Goal: Task Accomplishment & Management: Use online tool/utility

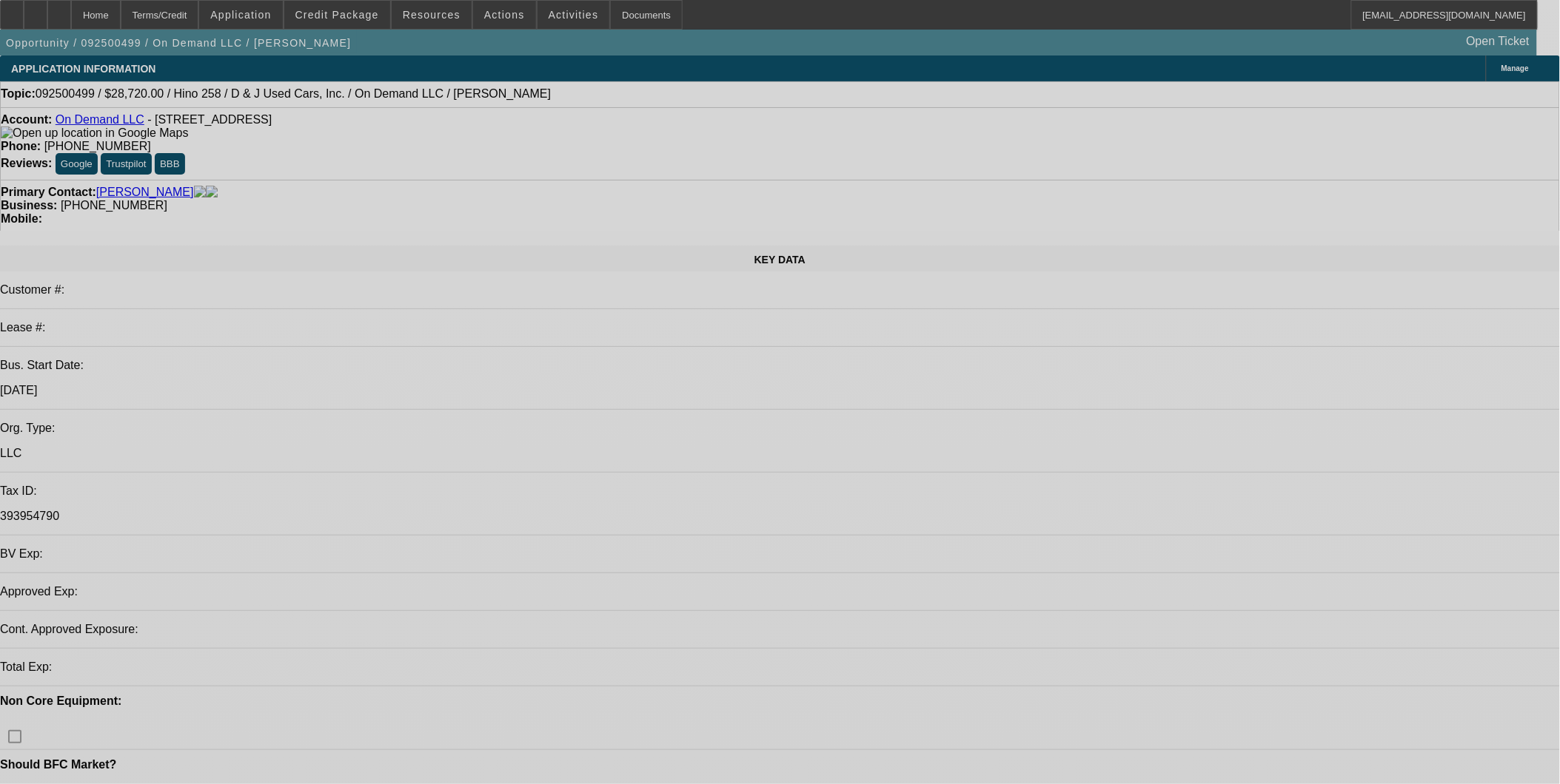
select select "0.2"
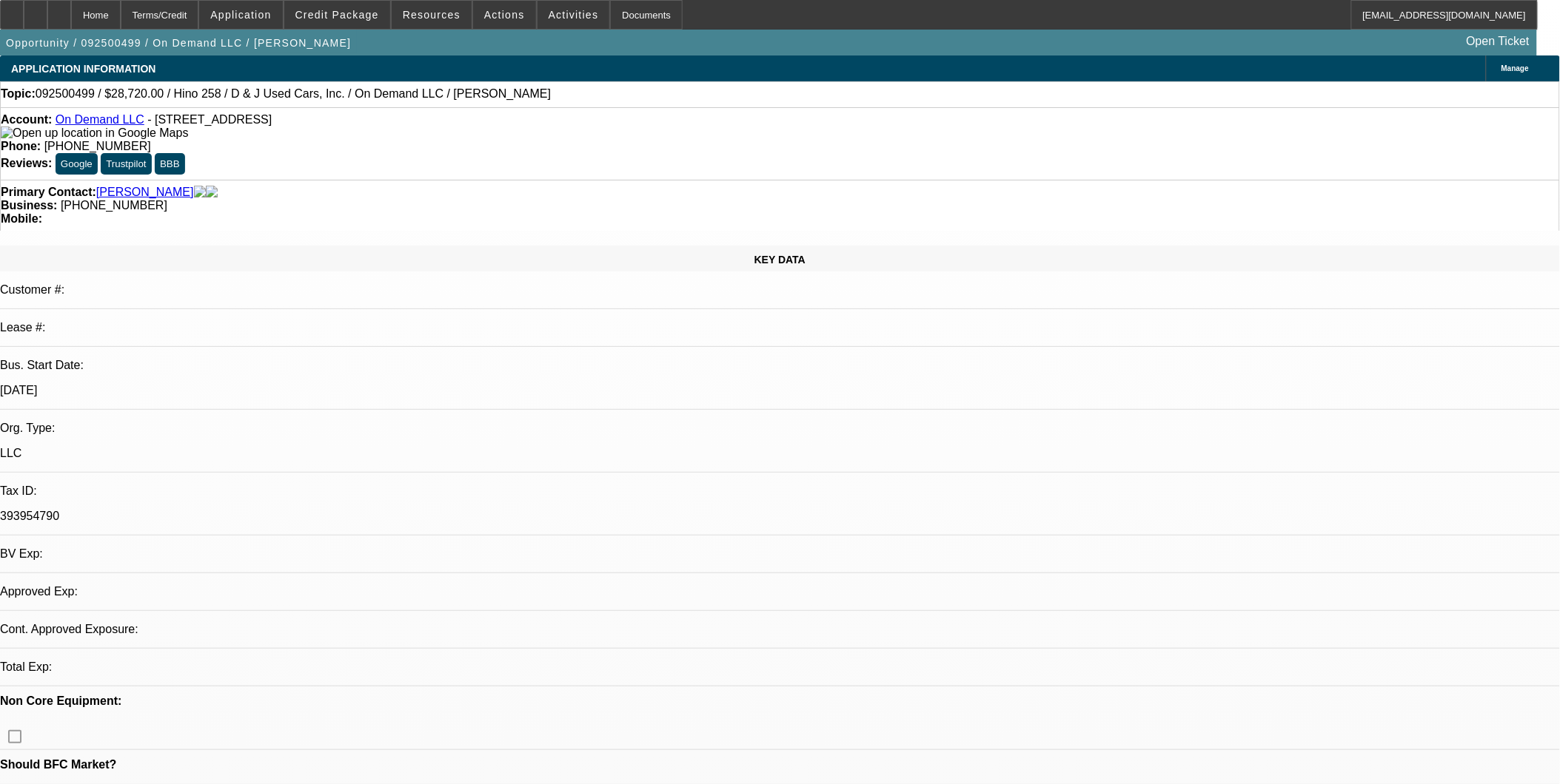
select select "0.1"
select select "1"
select select "2"
select select "4"
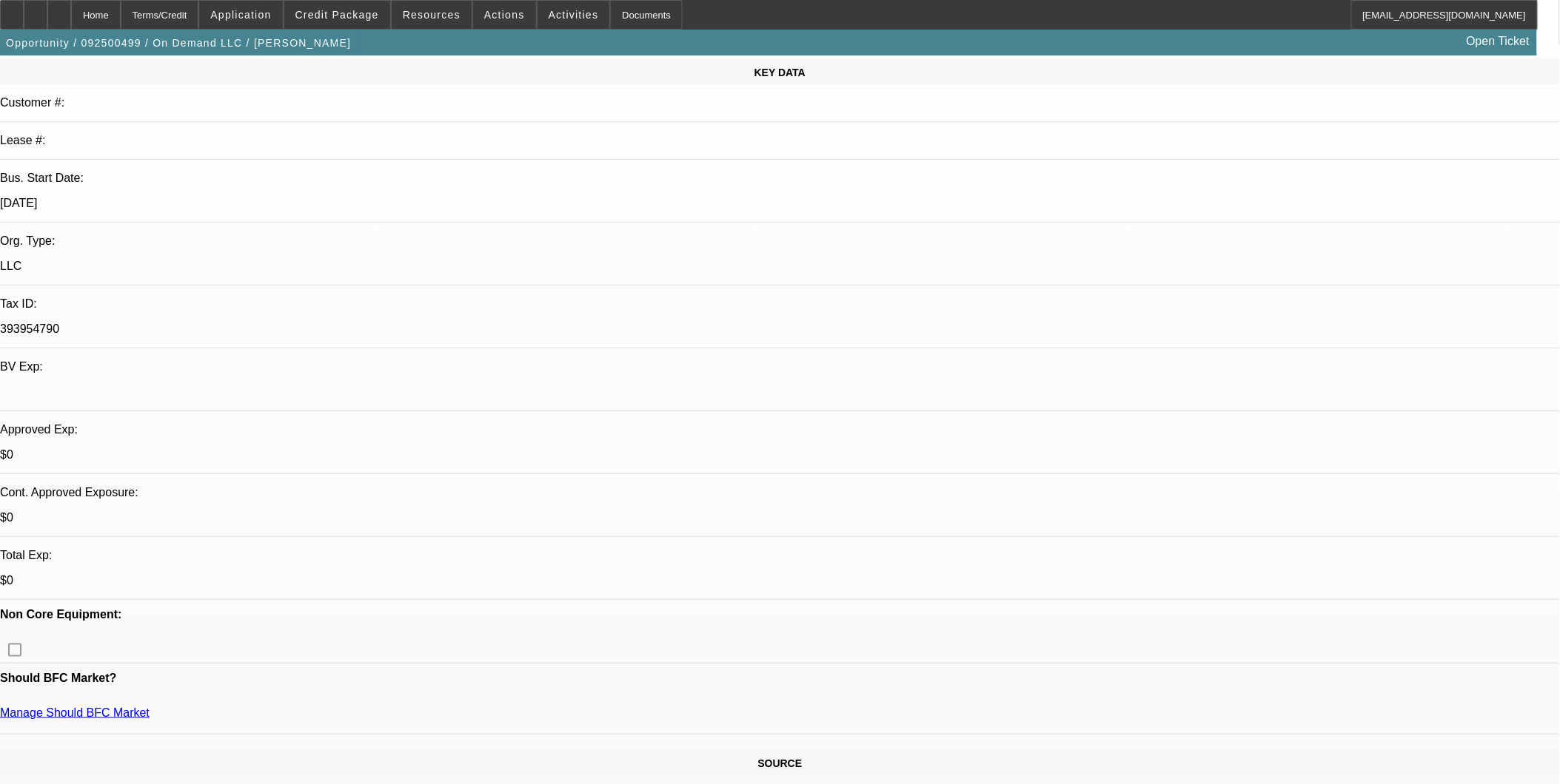
scroll to position [246, 0]
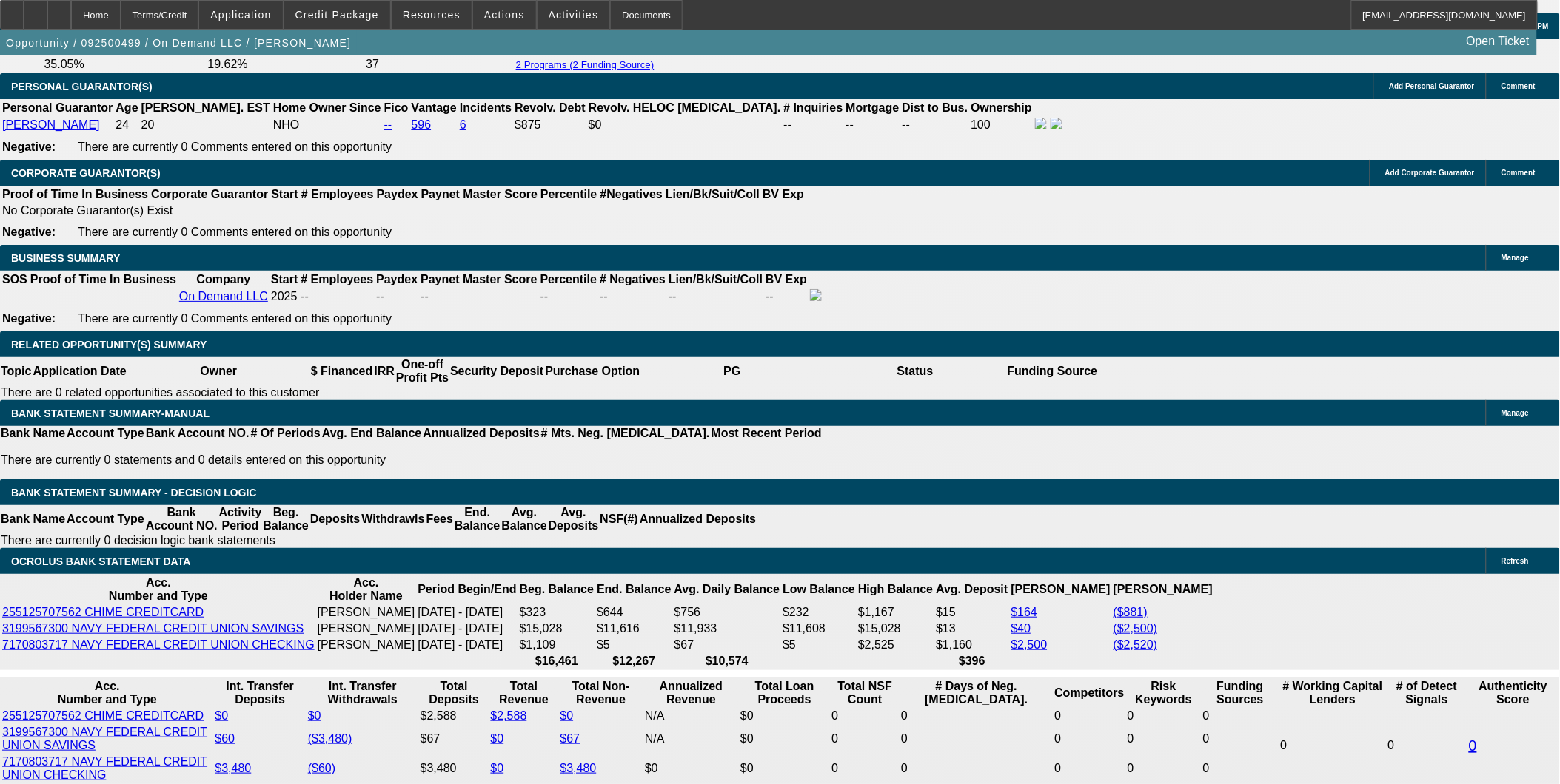
scroll to position [2219, 0]
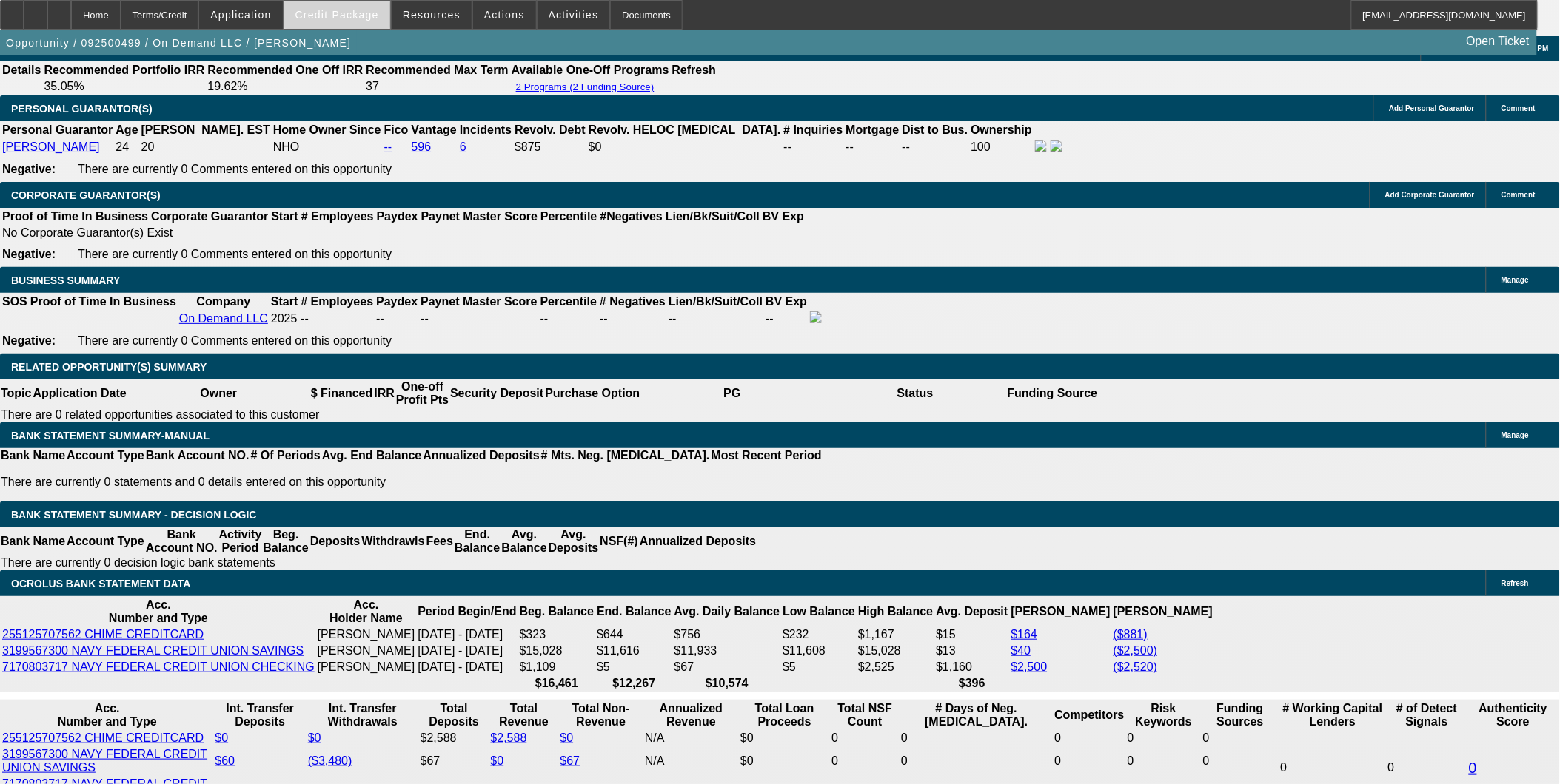
click at [351, 20] on span at bounding box center [337, 15] width 106 height 36
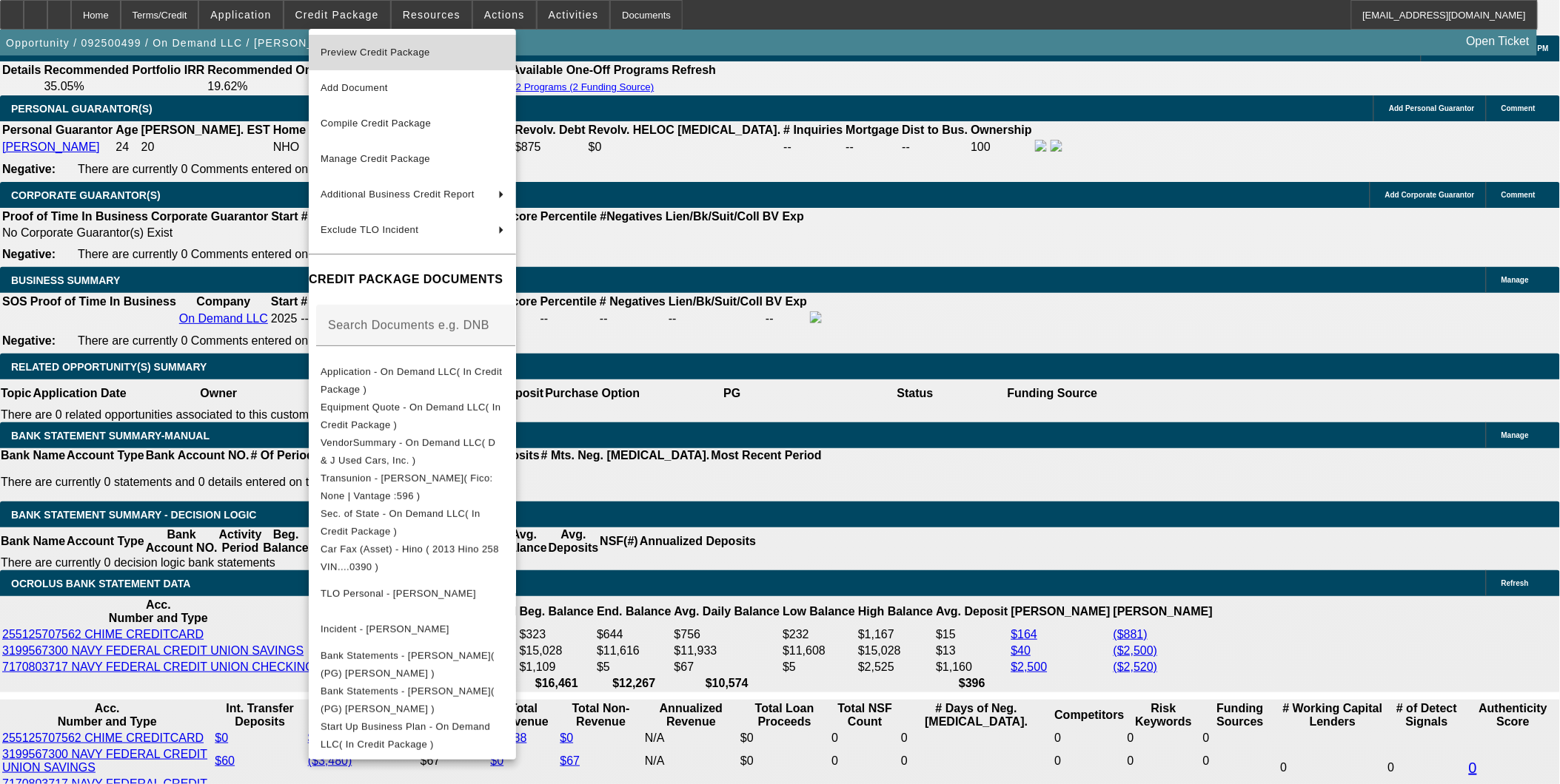
click at [401, 47] on span "Preview Credit Package" at bounding box center [376, 52] width 109 height 11
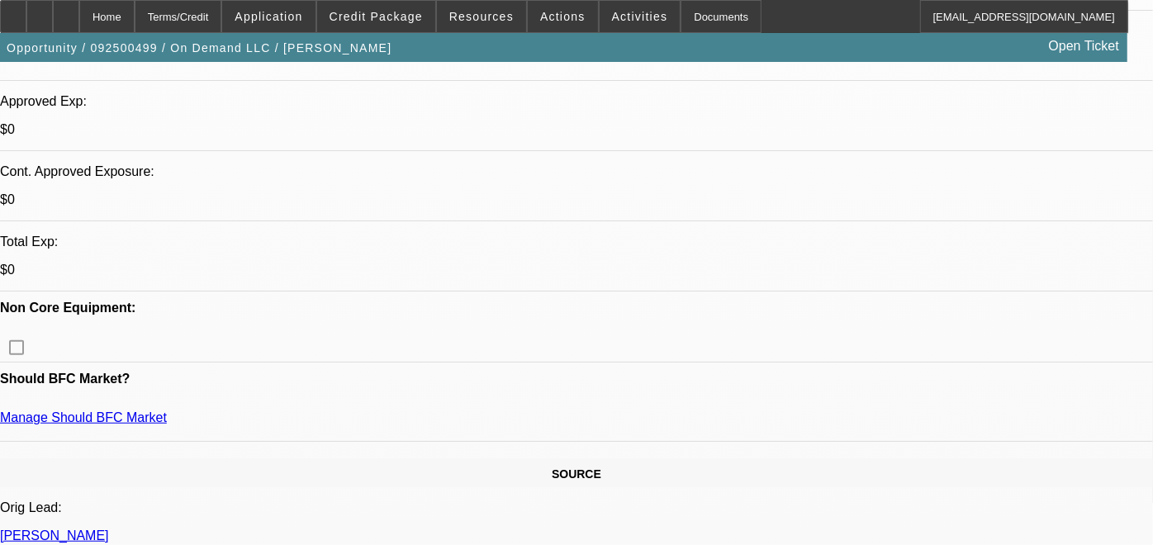
scroll to position [642, 0]
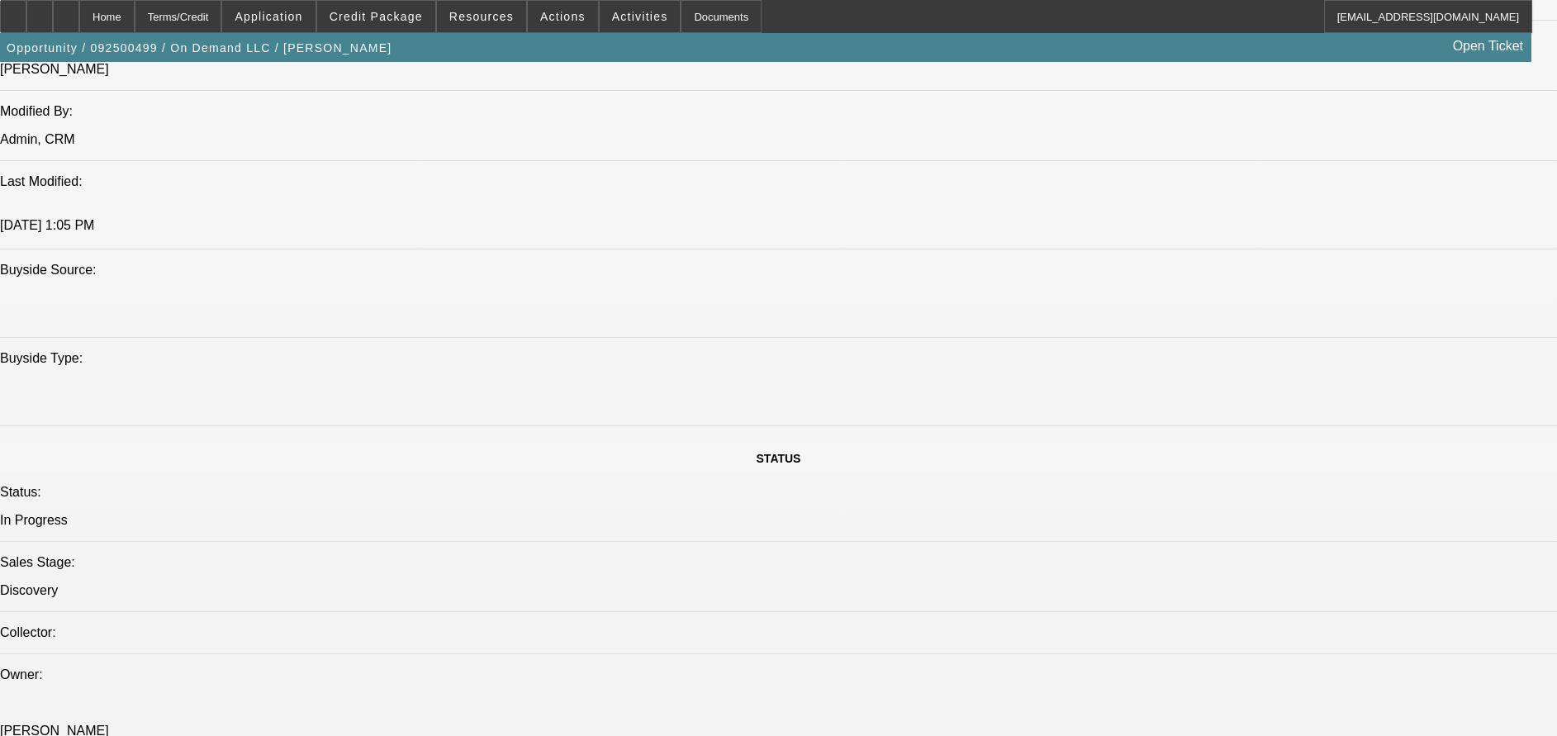
scroll to position [1381, 0]
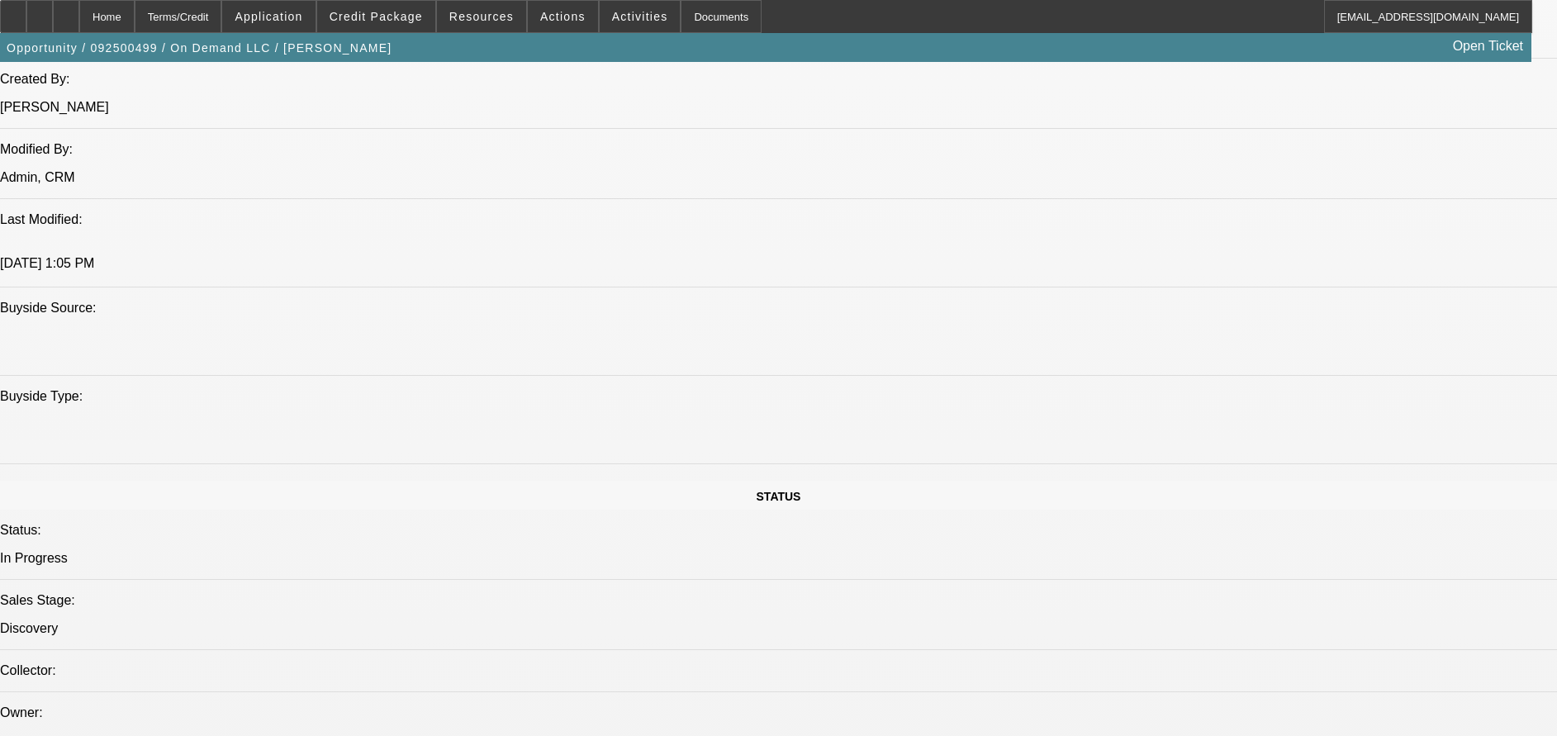
drag, startPoint x: 269, startPoint y: 580, endPoint x: 325, endPoint y: 583, distance: 55.4
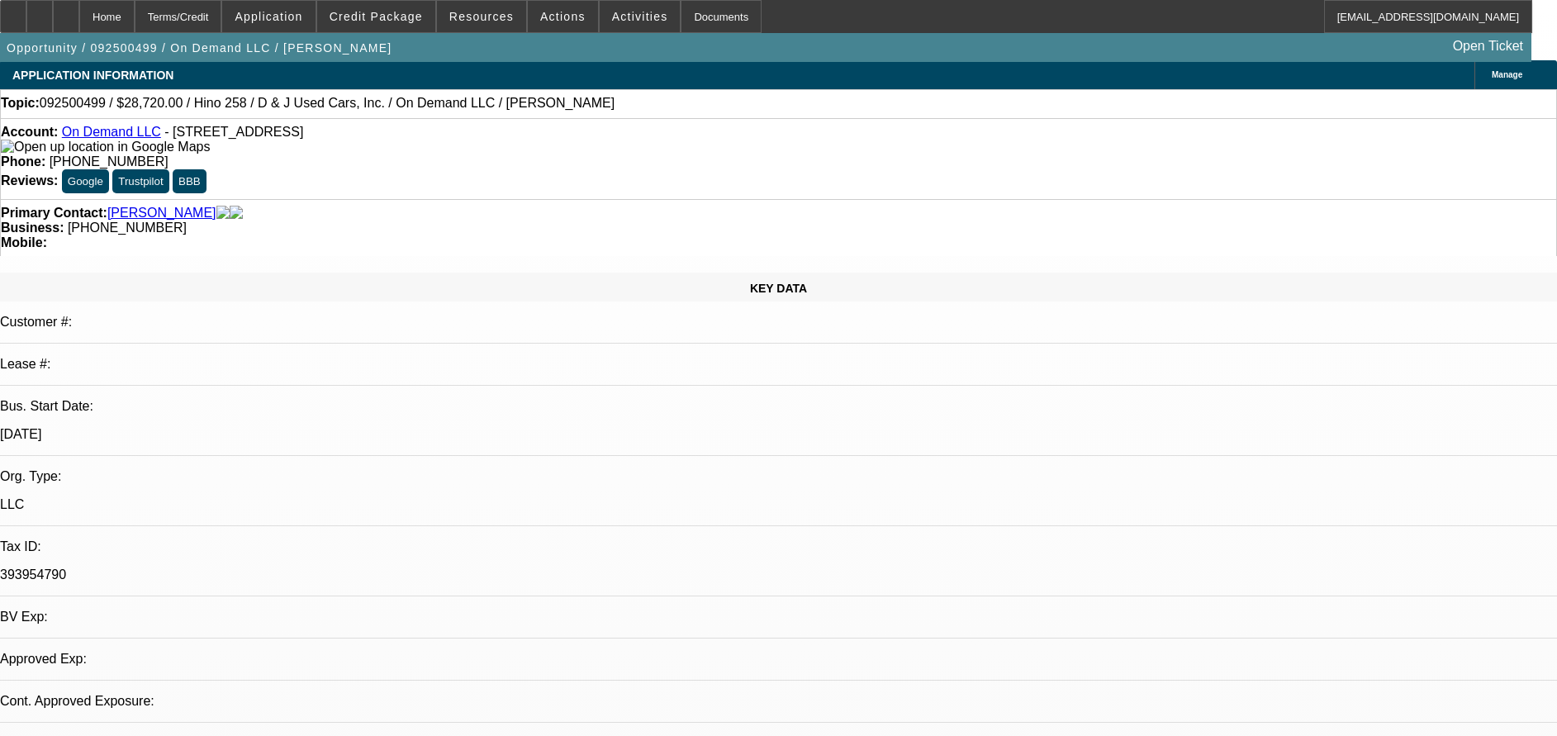
select select "0.2"
select select "0.1"
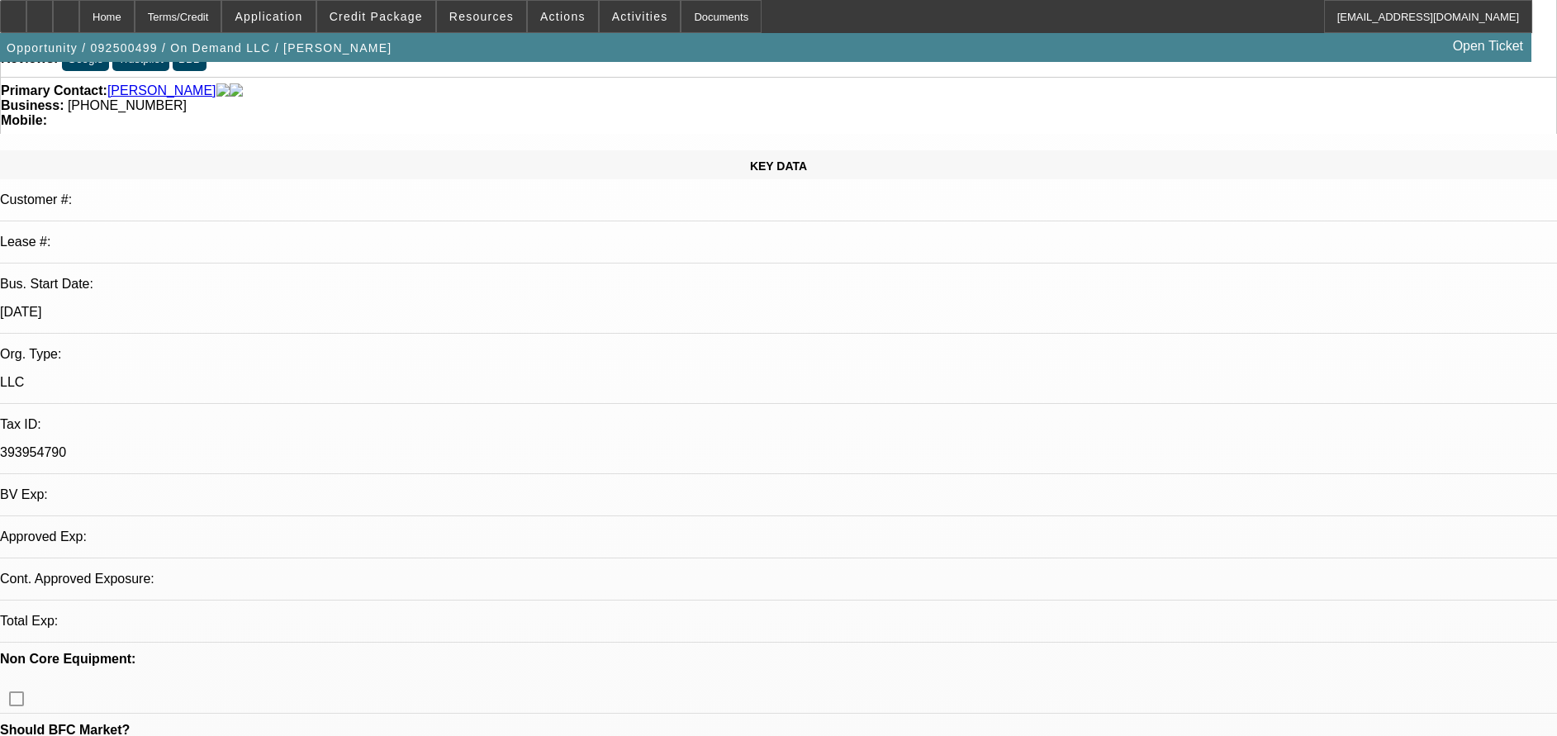
select select "1"
select select "2"
select select "4"
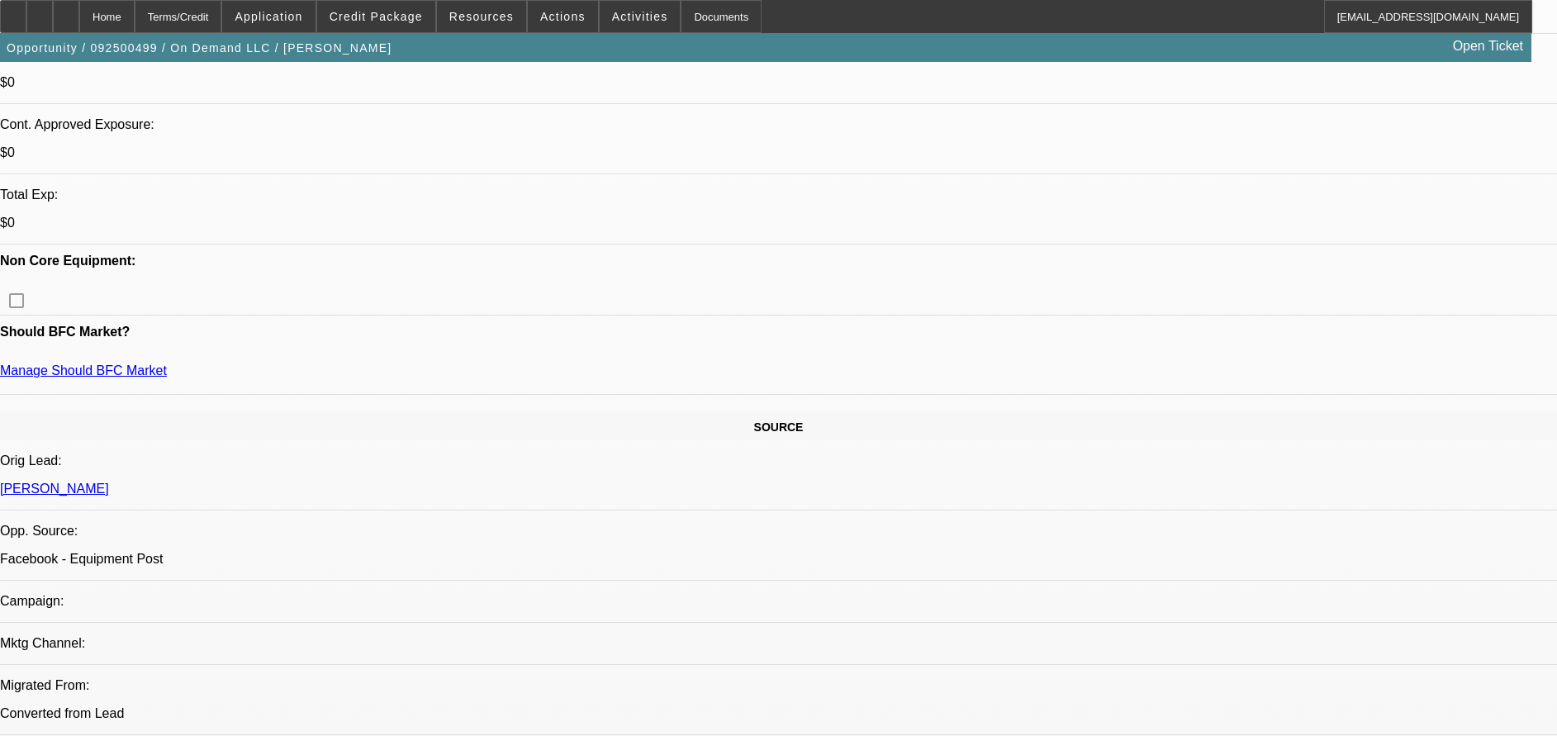
scroll to position [504, 0]
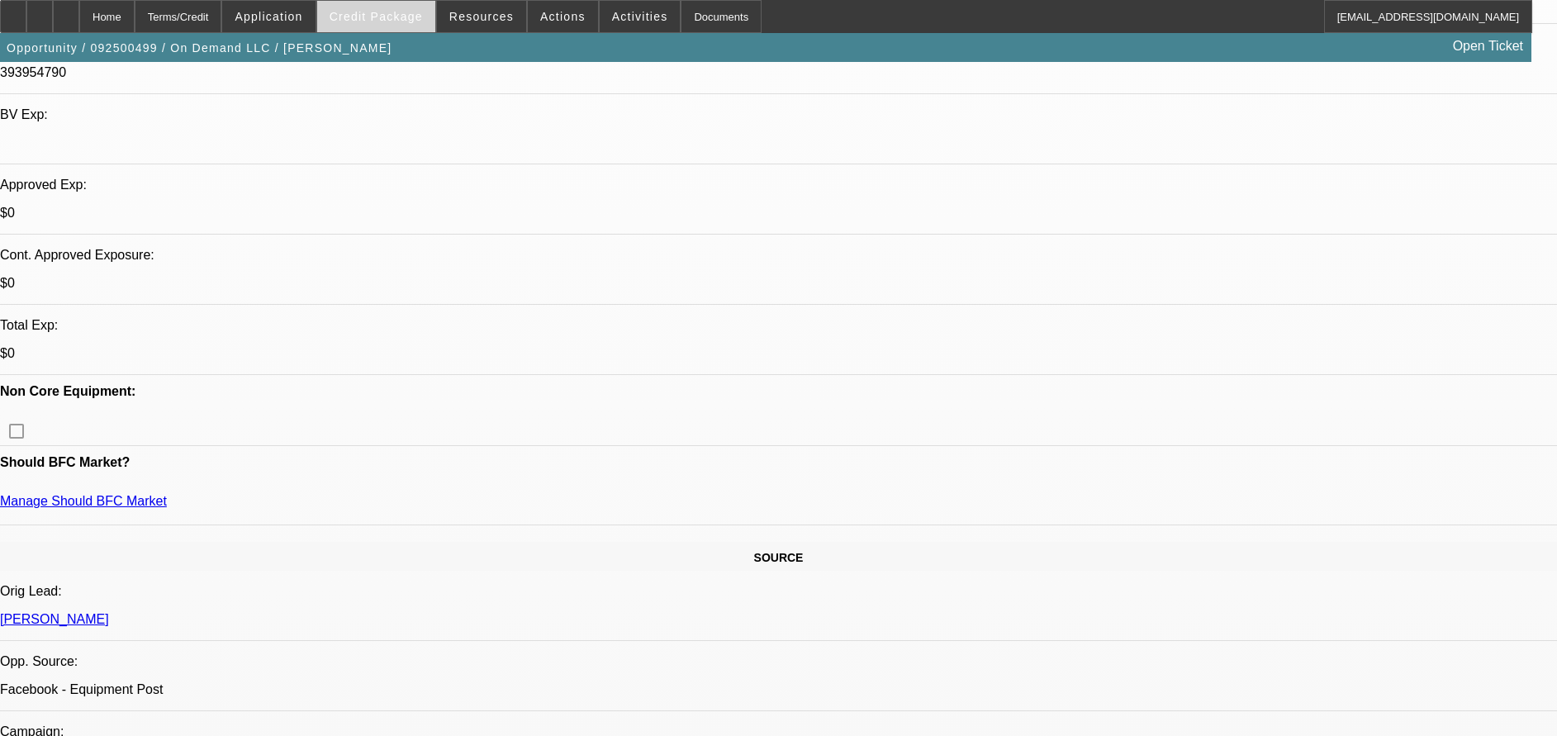
click at [397, 20] on span "Credit Package" at bounding box center [375, 16] width 93 height 13
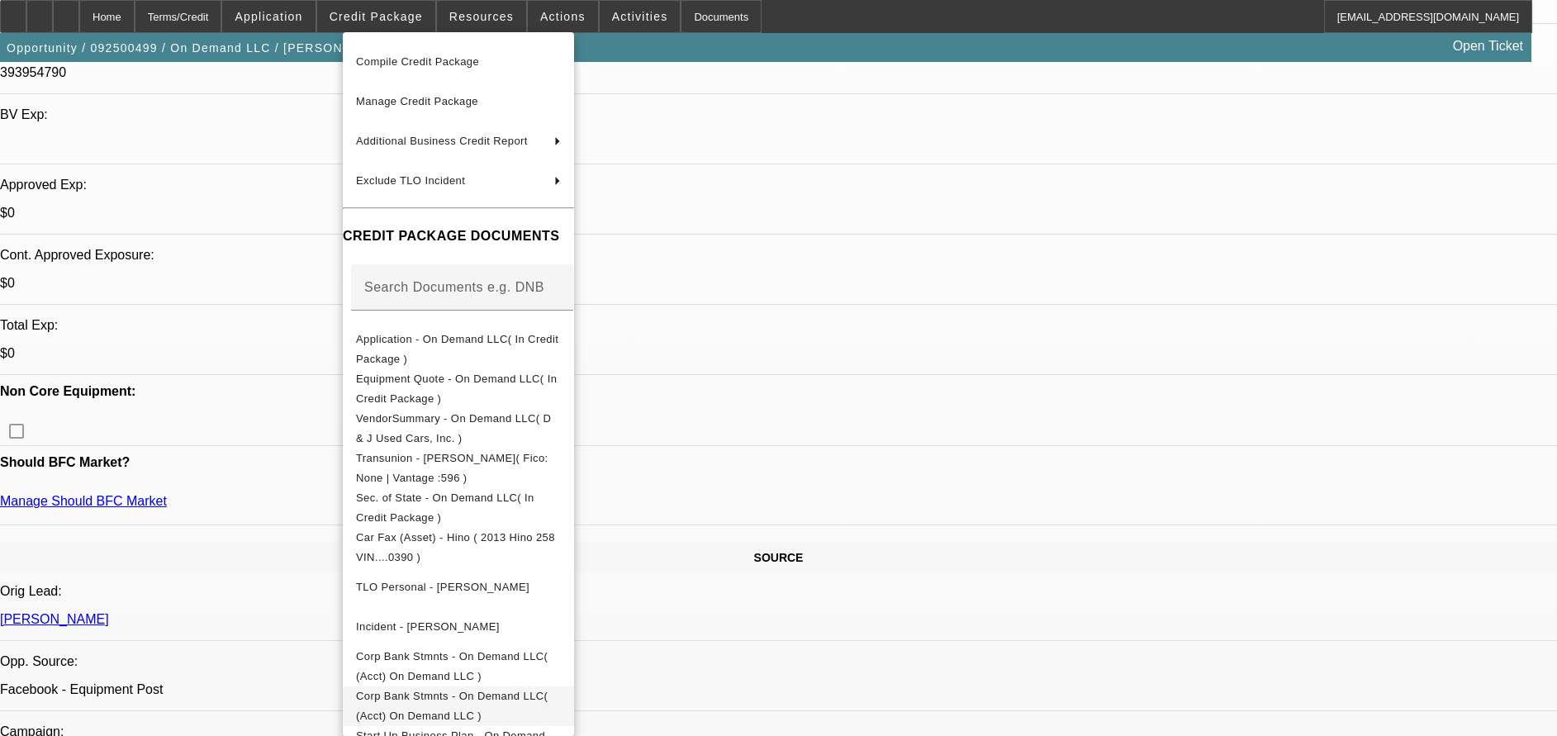
scroll to position [126, 0]
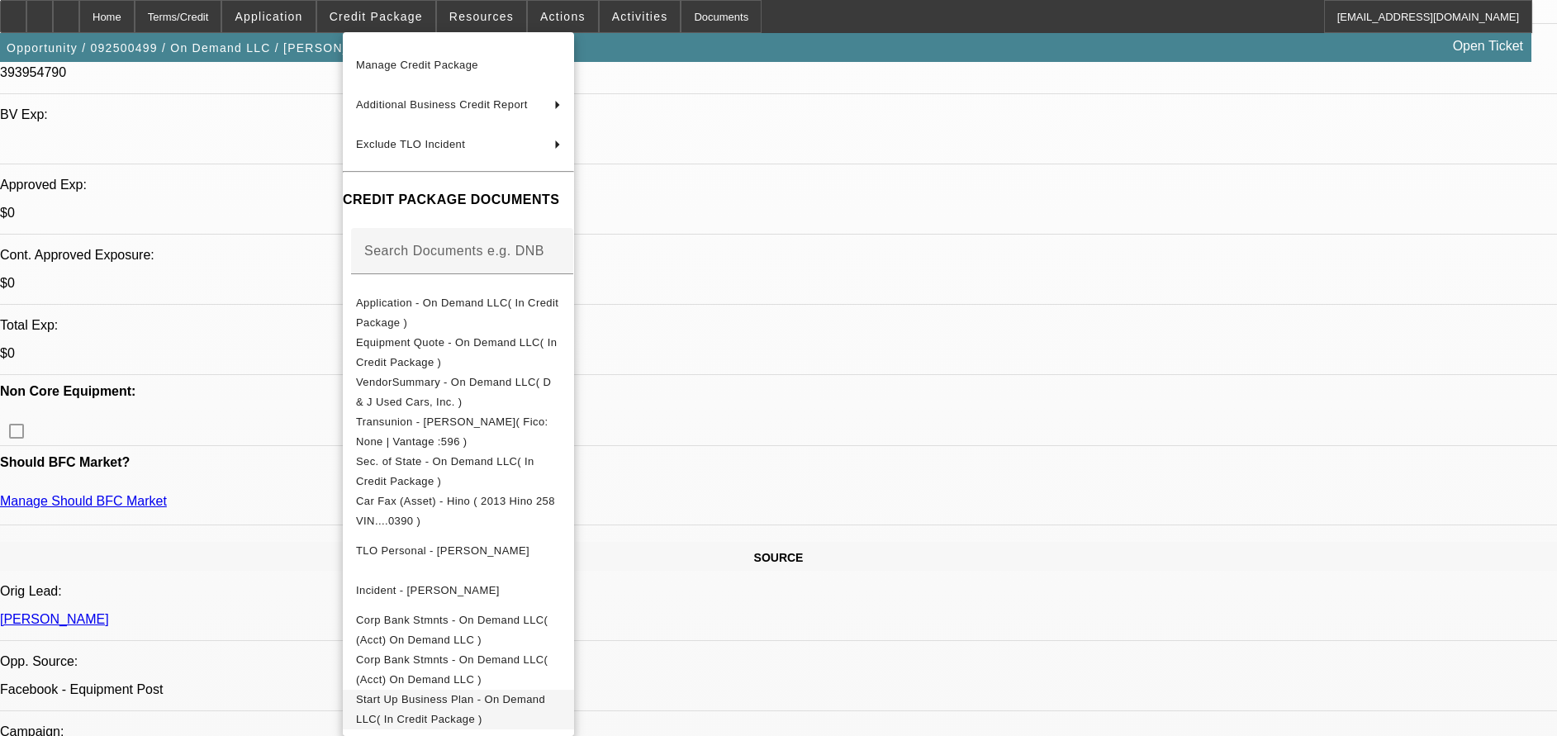
click at [485, 693] on span "Start Up Business Plan - On Demand LLC( In Credit Package )" at bounding box center [450, 709] width 189 height 32
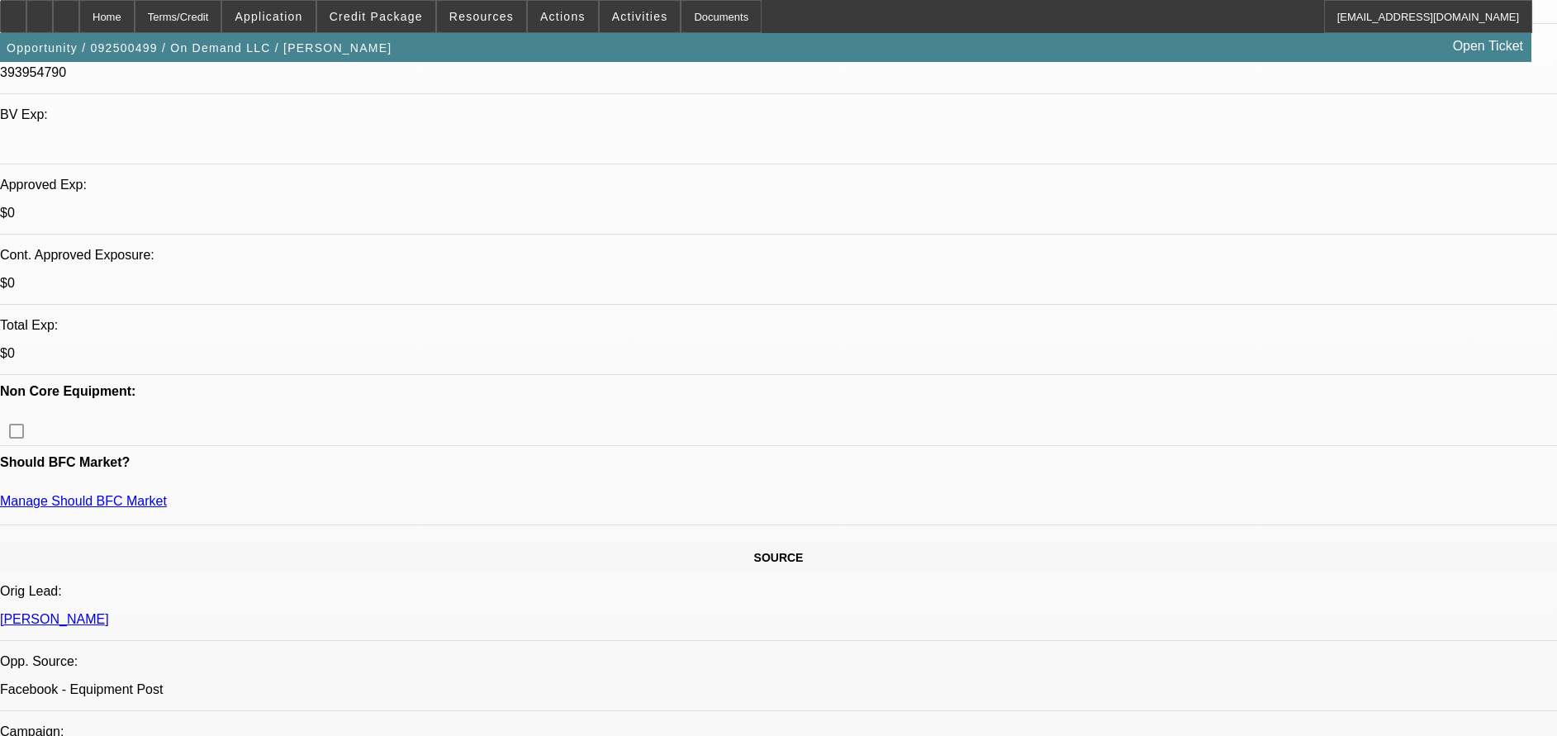
drag, startPoint x: 168, startPoint y: 235, endPoint x: 127, endPoint y: 235, distance: 40.5
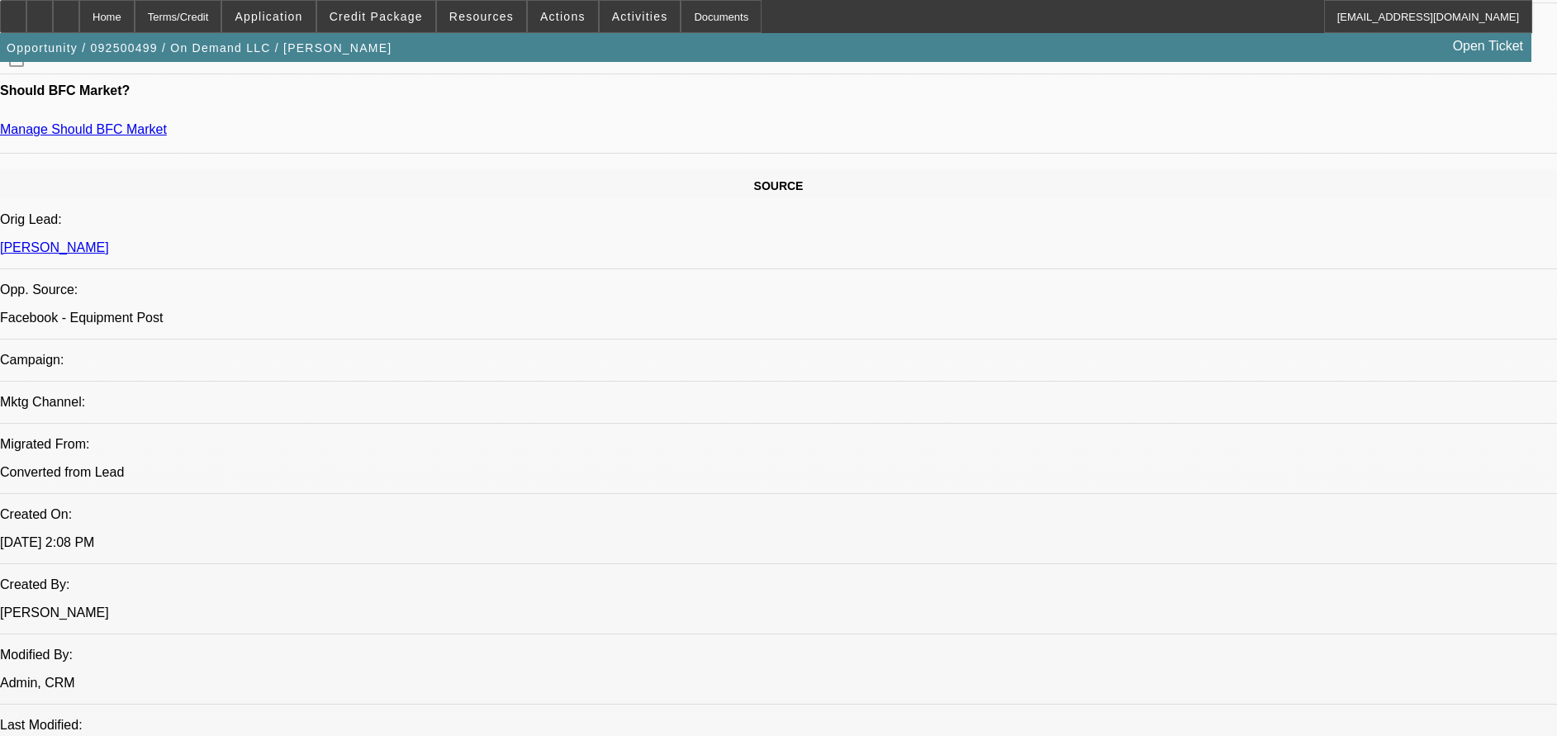
scroll to position [504, 0]
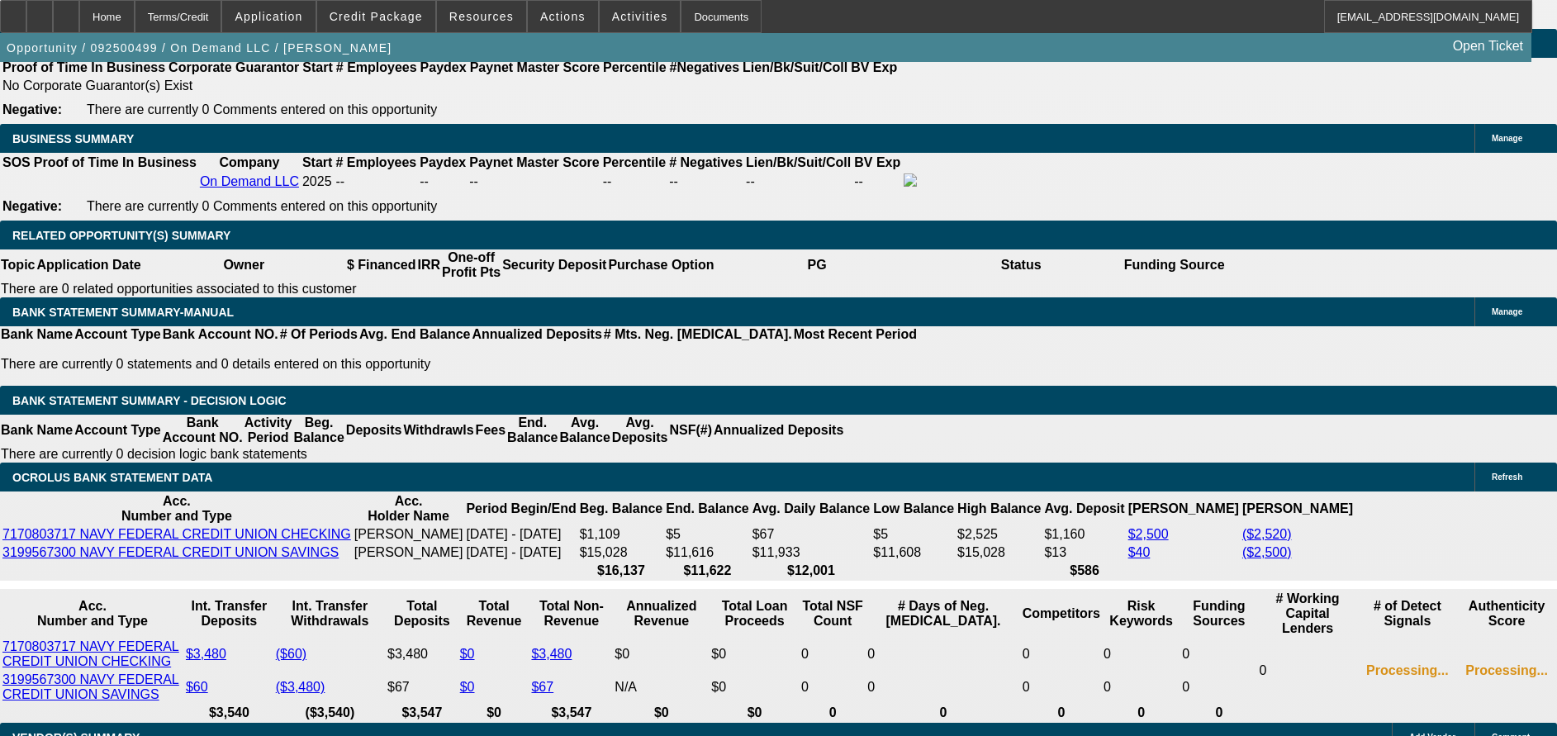
scroll to position [2733, 0]
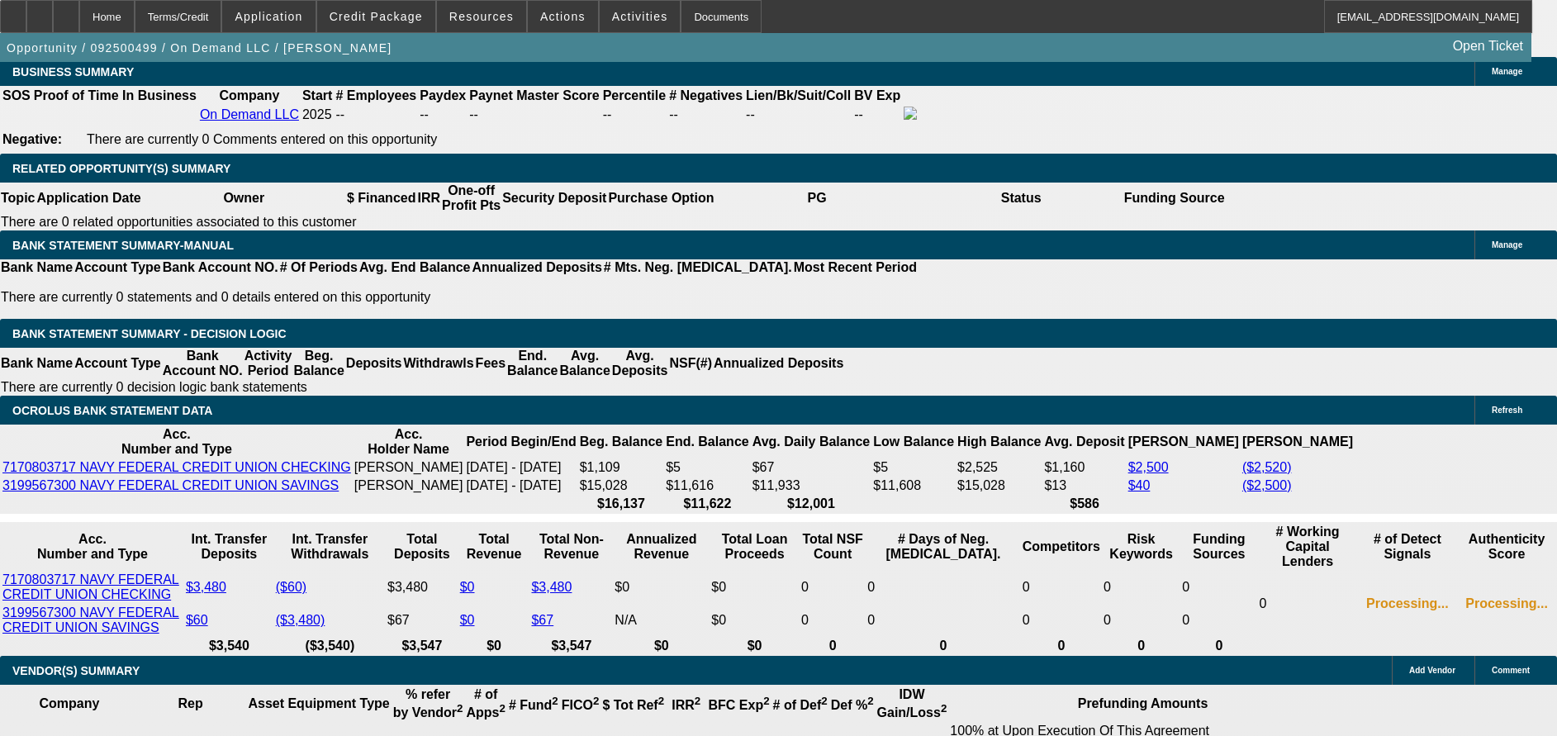
drag, startPoint x: 305, startPoint y: 627, endPoint x: 396, endPoint y: 624, distance: 90.9
drag, startPoint x: 339, startPoint y: 505, endPoint x: 367, endPoint y: 505, distance: 28.1
type input "$1,067.34"
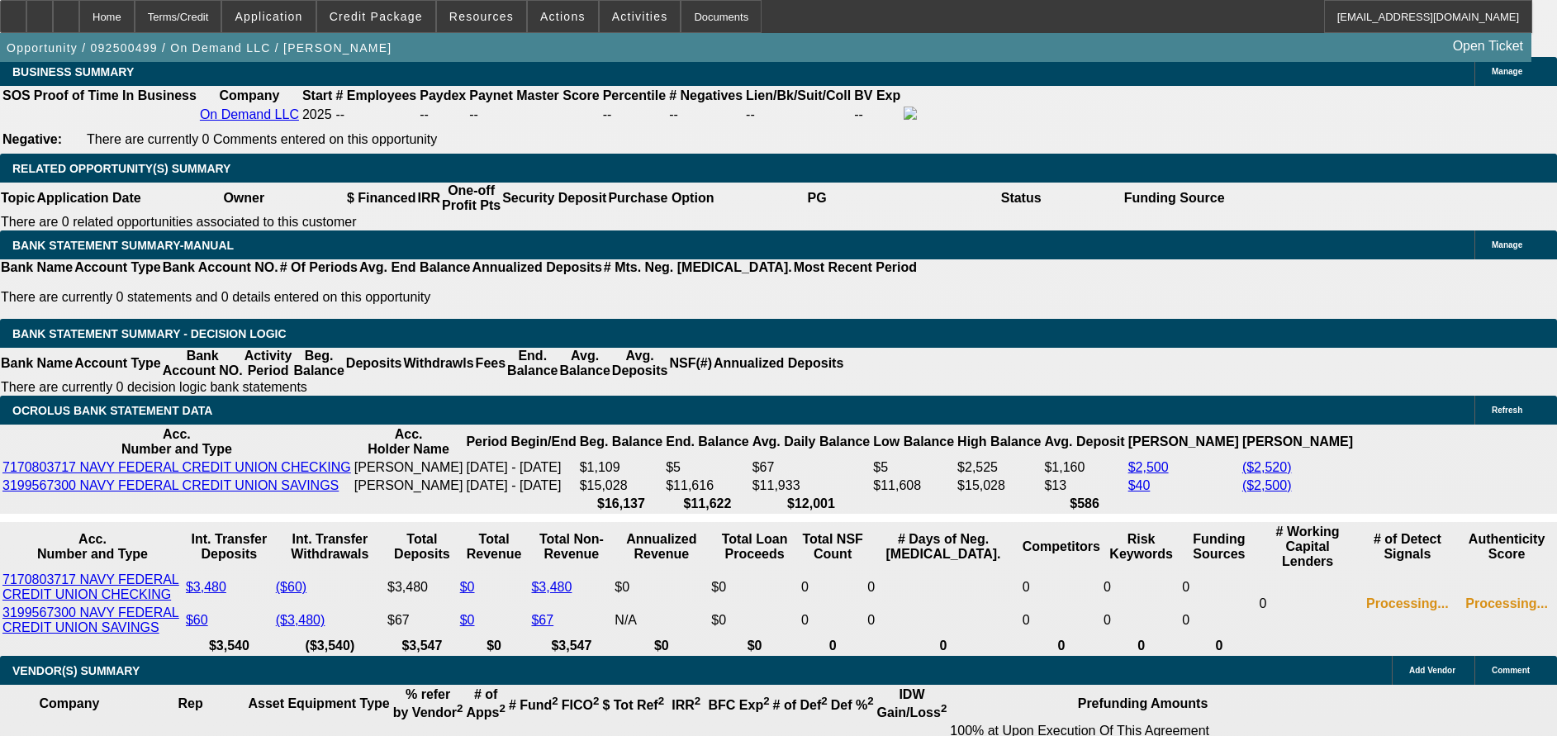
select select "2"
type input "$2,134.68"
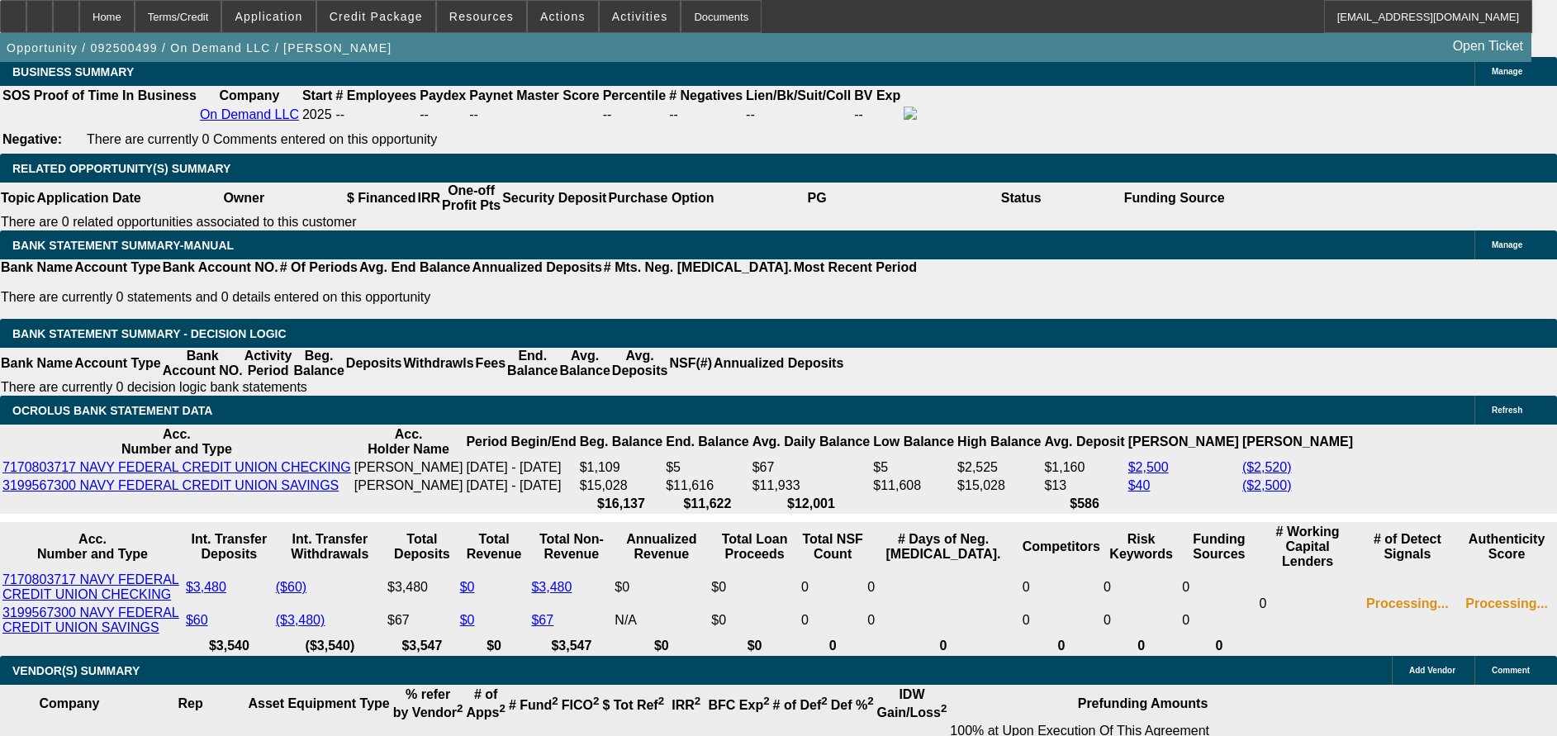
type input "UNKNOWN"
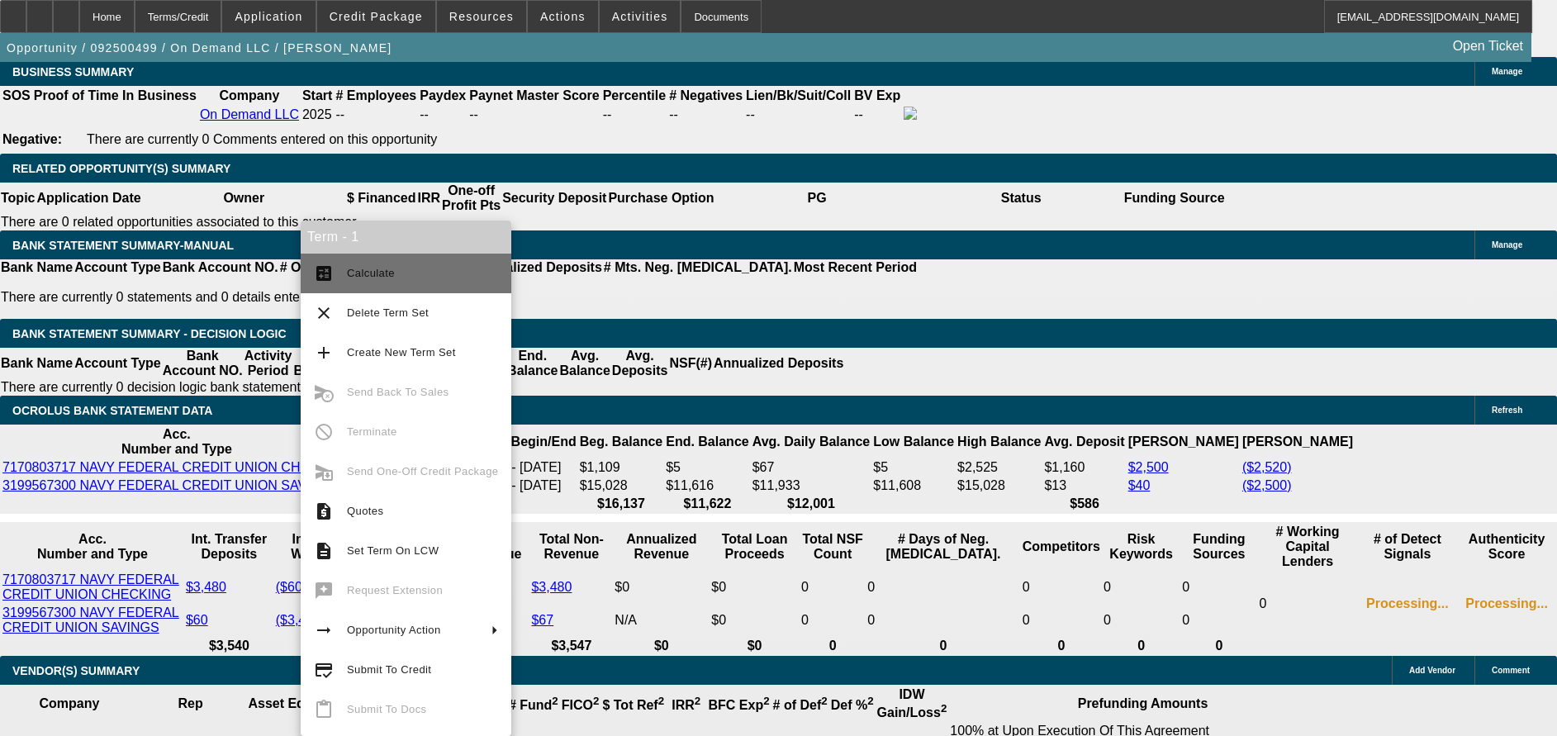
click at [408, 272] on span "Calculate" at bounding box center [422, 273] width 151 height 20
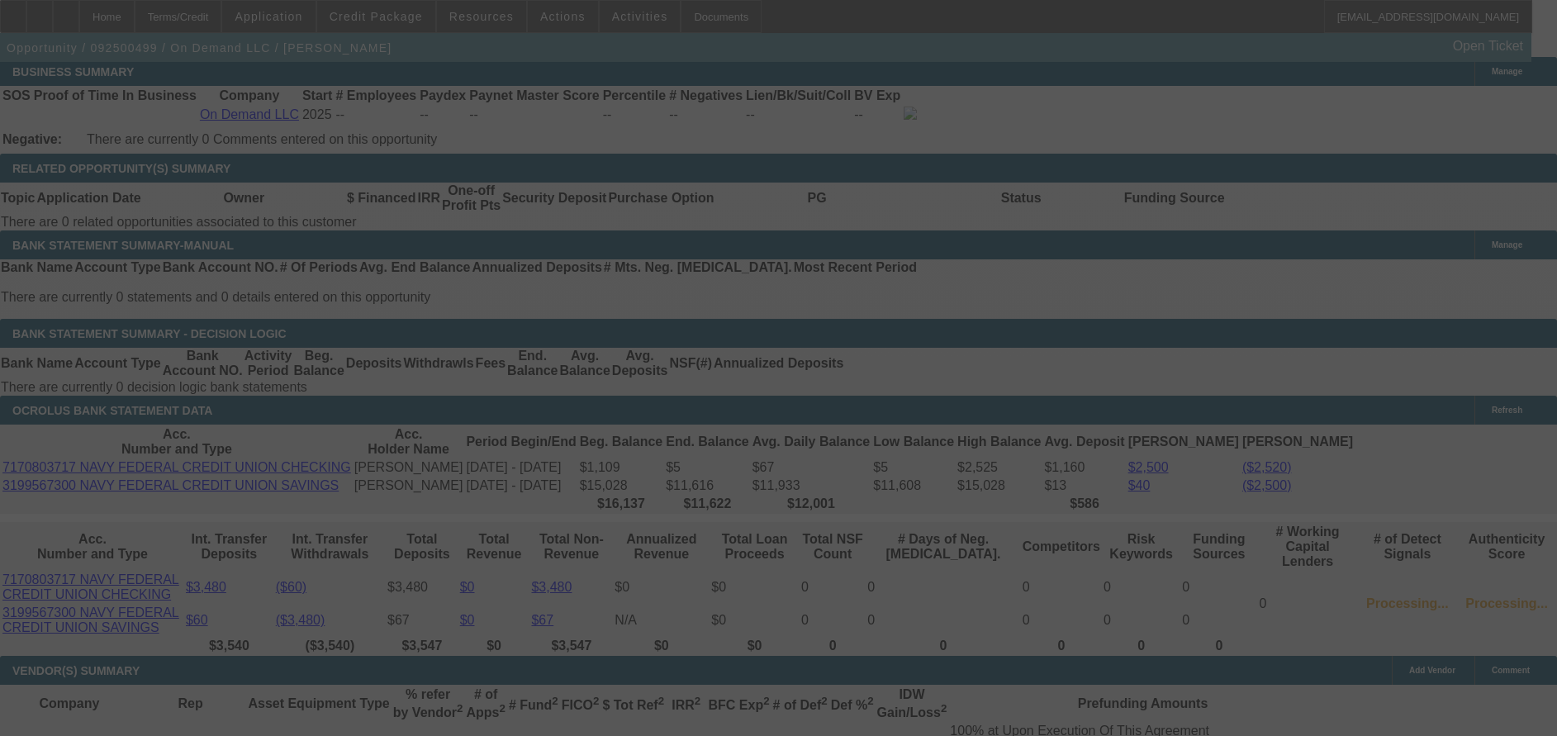
select select "0.2"
select select "2"
select select "0.1"
select select "4"
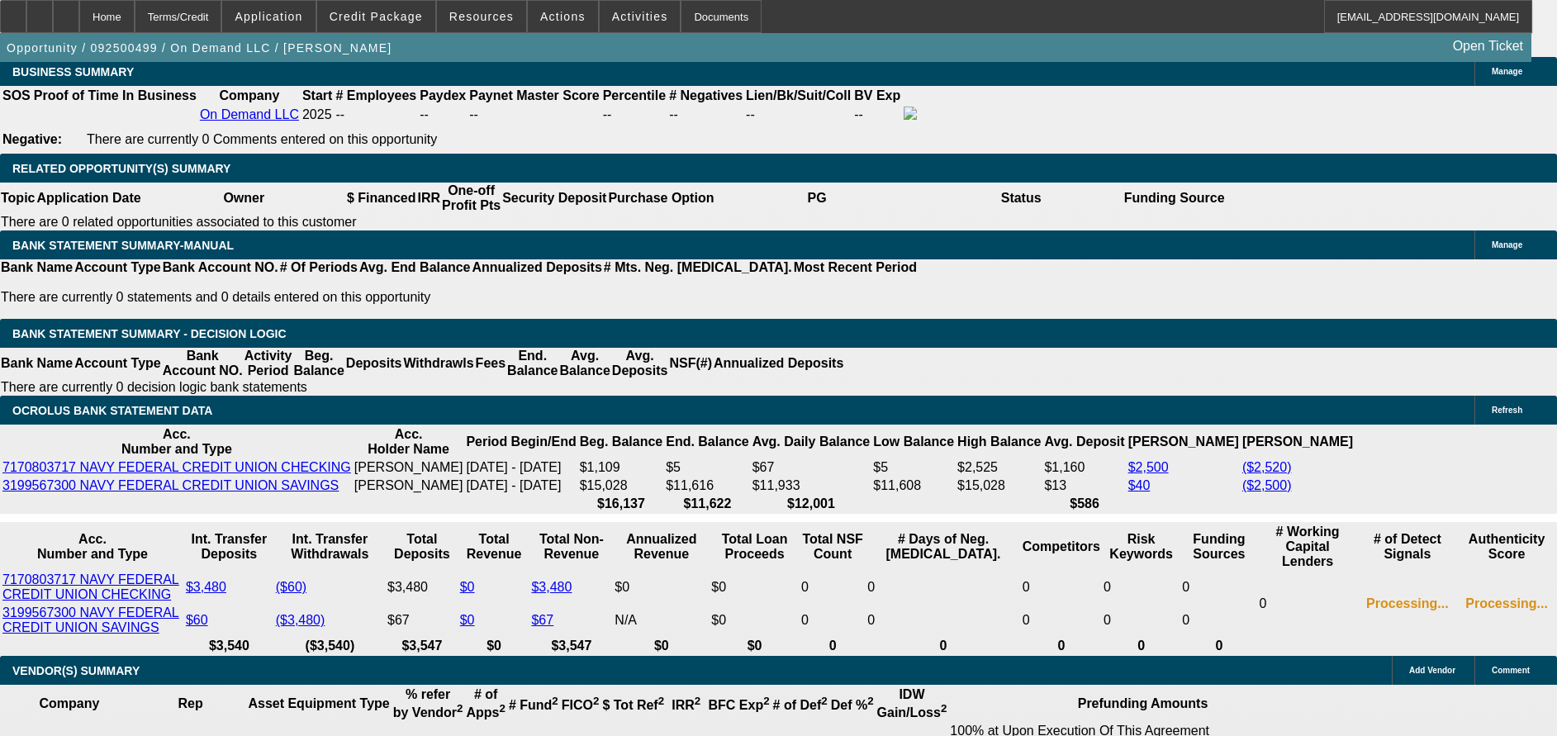
drag, startPoint x: 353, startPoint y: 691, endPoint x: 438, endPoint y: 673, distance: 87.8
click at [400, 15] on span "Credit Package" at bounding box center [375, 16] width 93 height 13
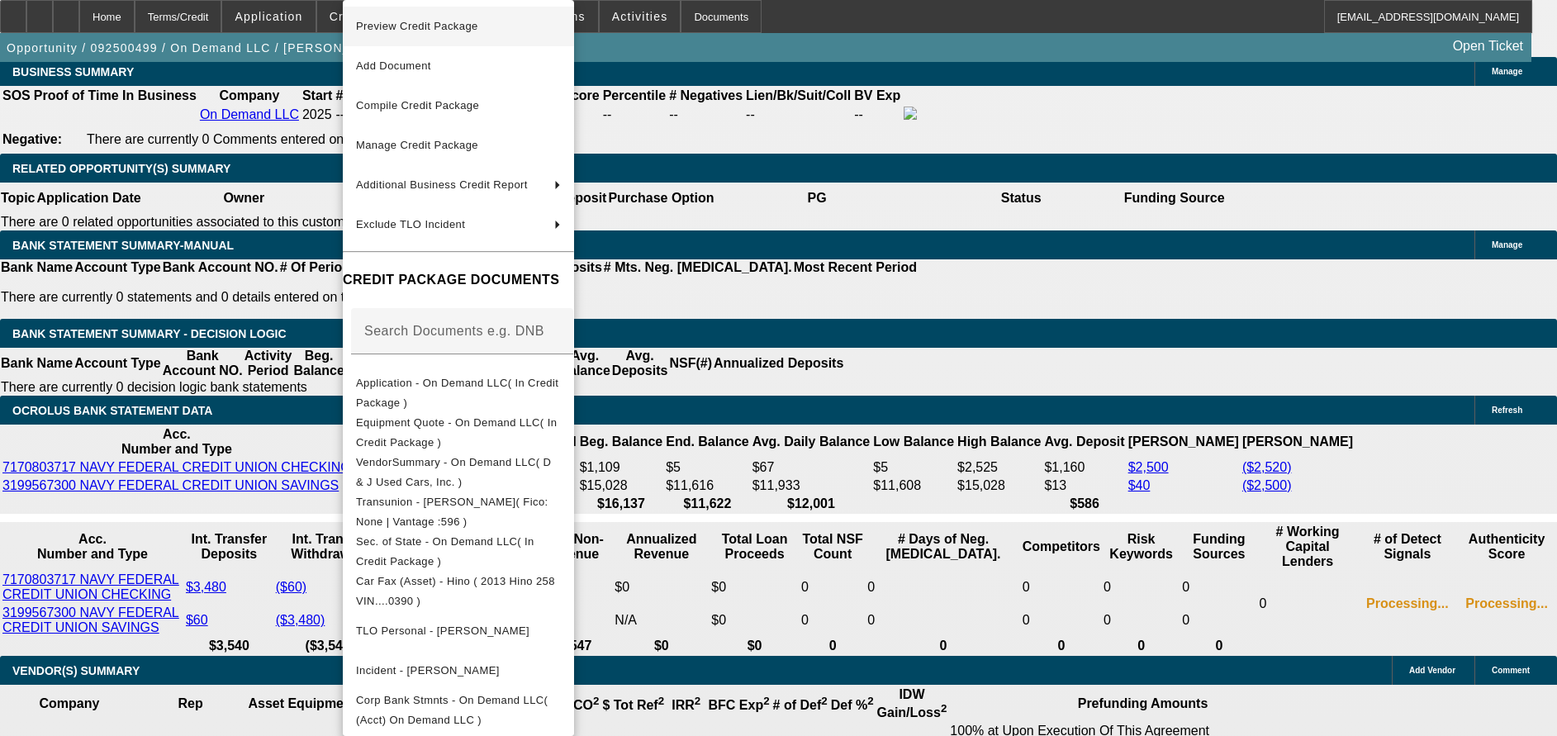
click at [430, 14] on button "Preview Credit Package" at bounding box center [458, 27] width 231 height 40
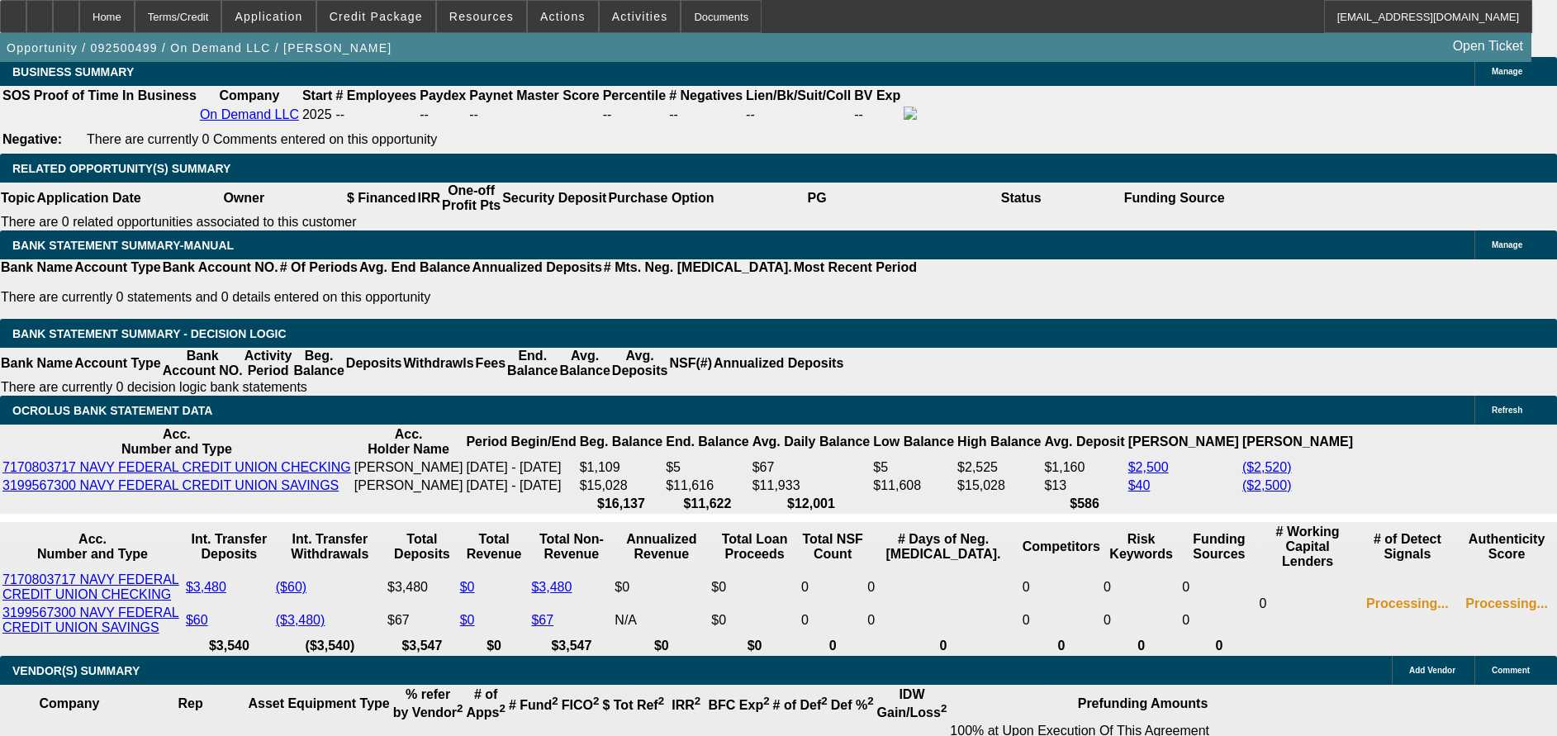
click at [53, 15] on div at bounding box center [39, 16] width 26 height 33
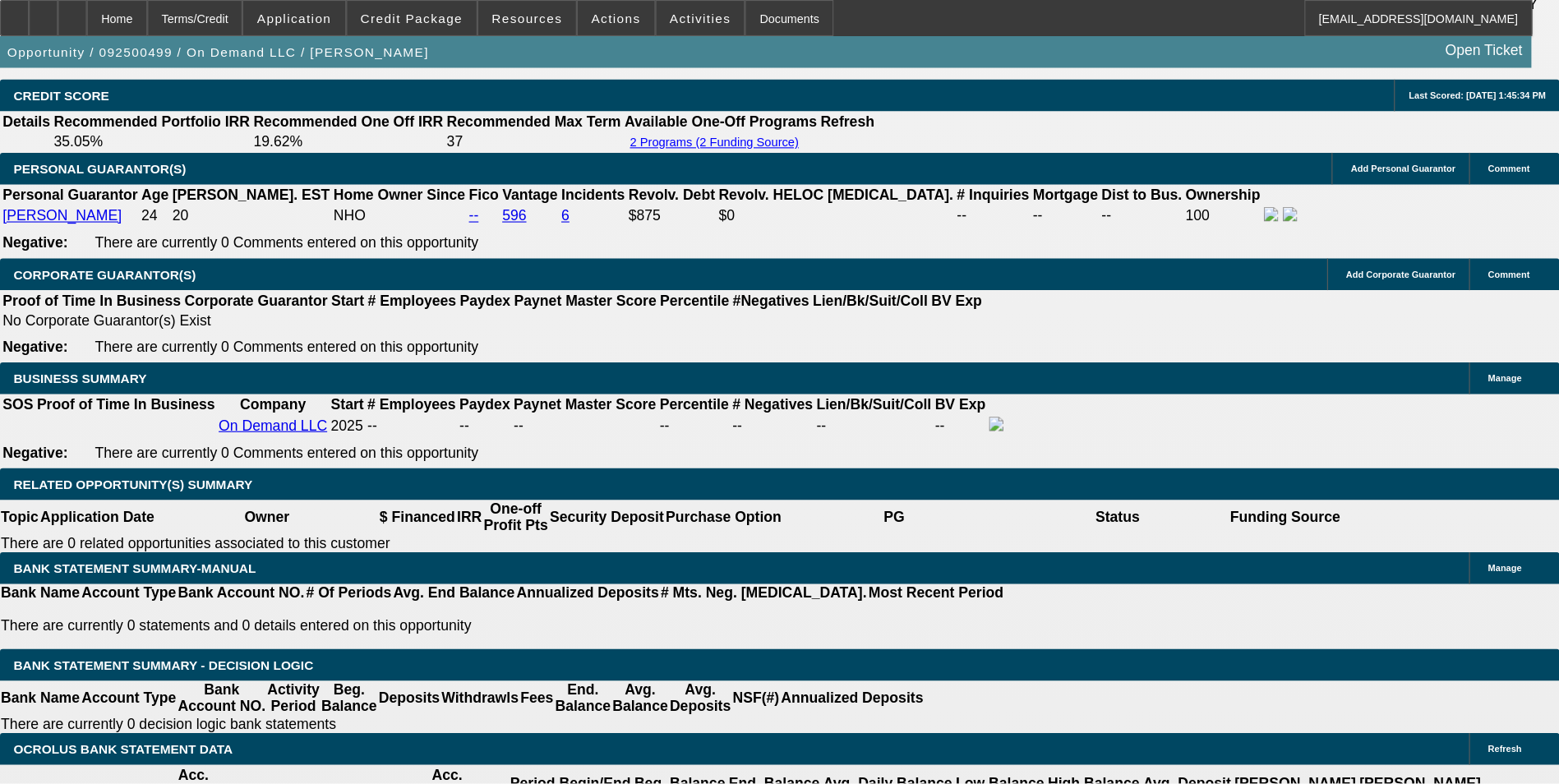
scroll to position [2447, 0]
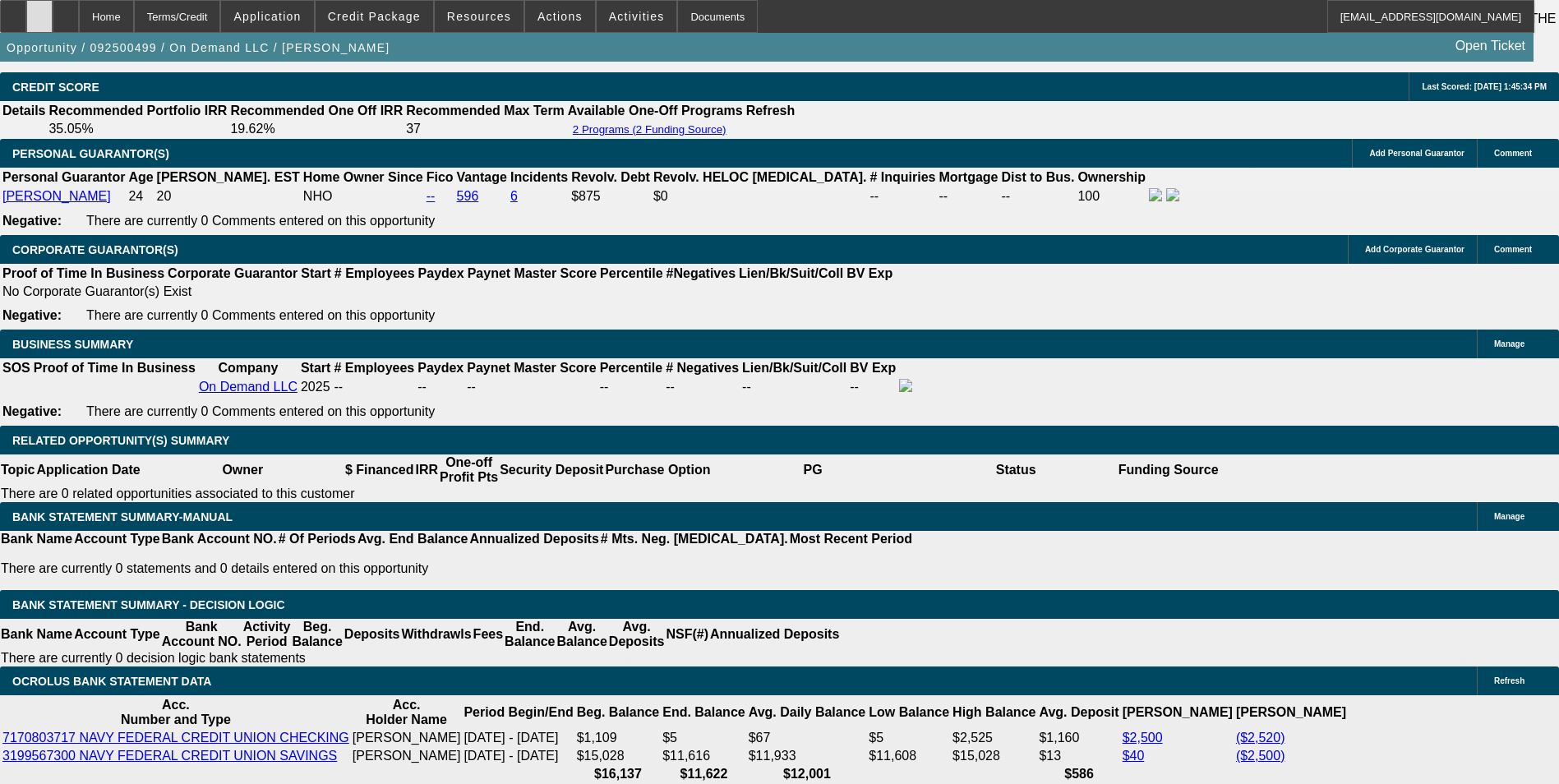
click at [40, 11] on icon at bounding box center [40, 11] width 0 height 0
